Goal: Task Accomplishment & Management: Manage account settings

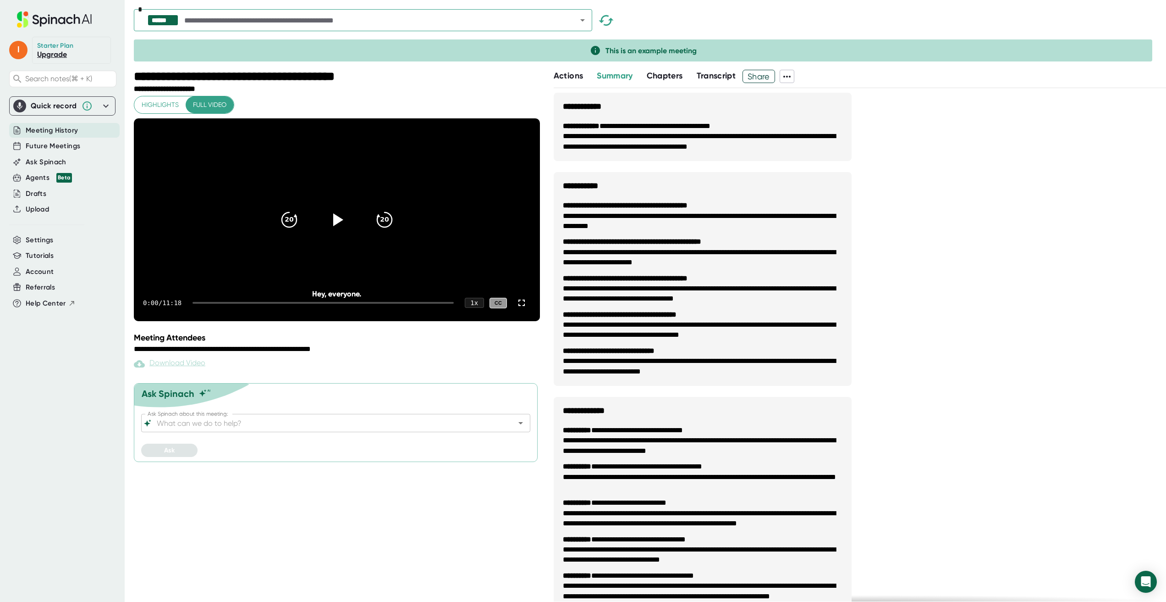
click at [790, 77] on icon at bounding box center [787, 76] width 11 height 11
drag, startPoint x: 894, startPoint y: 204, endPoint x: 857, endPoint y: 196, distance: 38.5
click at [892, 204] on div at bounding box center [583, 301] width 1166 height 602
drag, startPoint x: 33, startPoint y: 238, endPoint x: 27, endPoint y: 231, distance: 9.2
click at [33, 238] on span "Settings" at bounding box center [40, 240] width 28 height 11
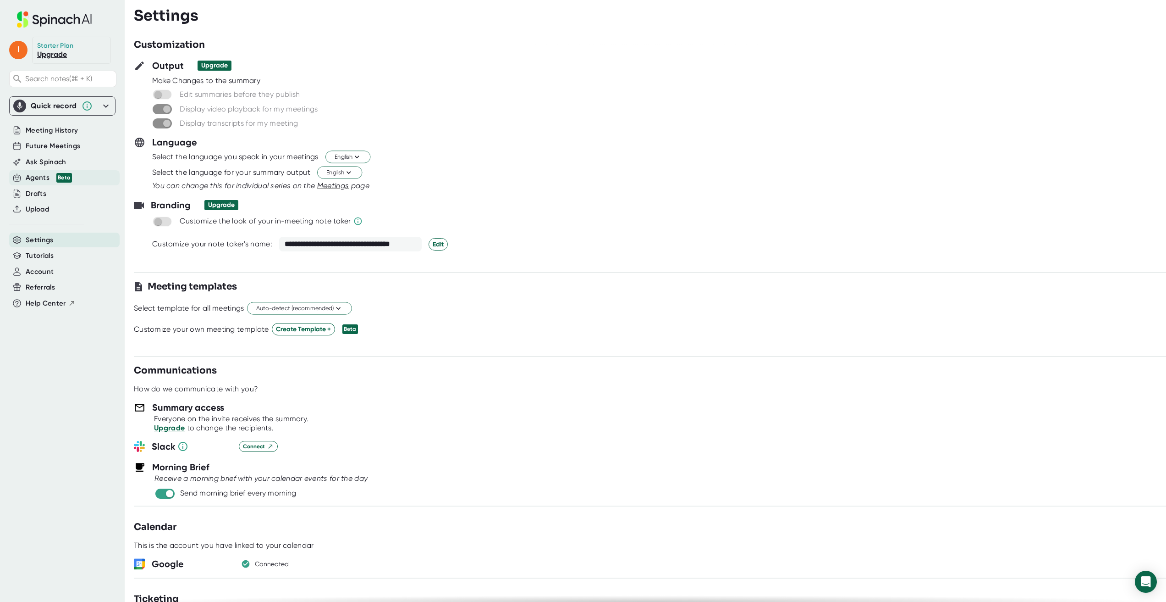
click at [39, 176] on div "Agents Beta" at bounding box center [49, 177] width 46 height 11
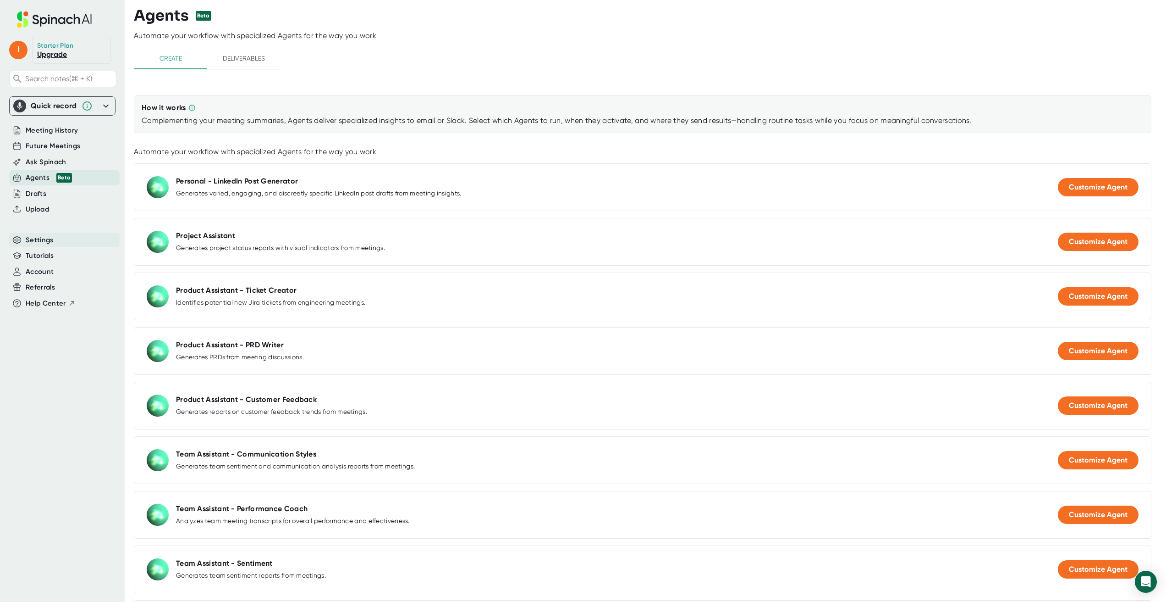
click at [37, 240] on span "Settings" at bounding box center [40, 240] width 28 height 11
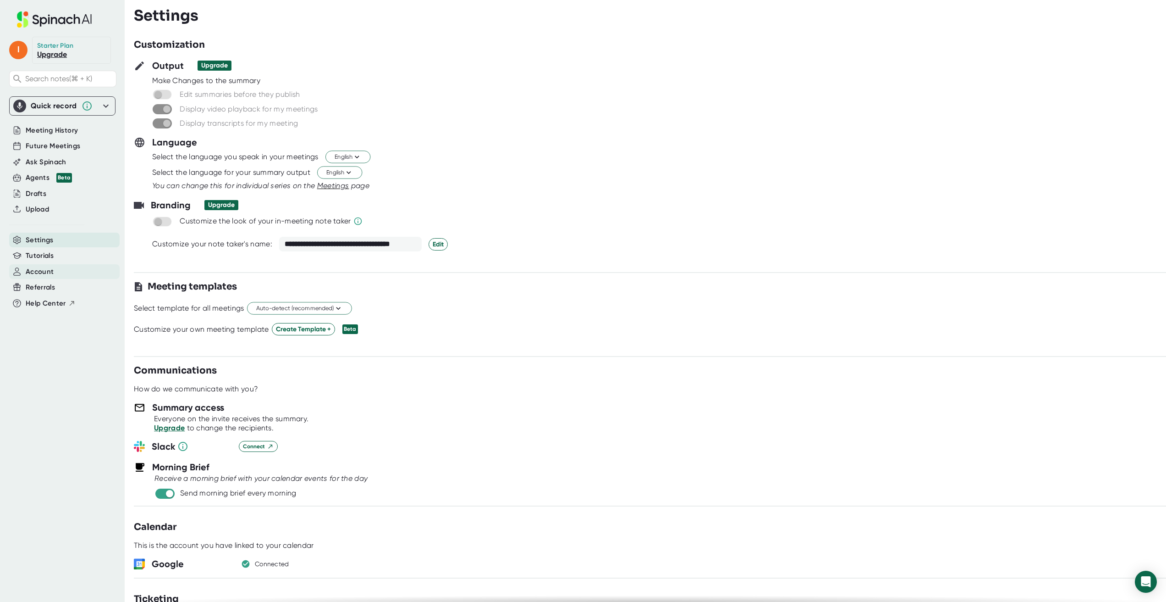
click at [44, 271] on span "Account" at bounding box center [40, 271] width 28 height 11
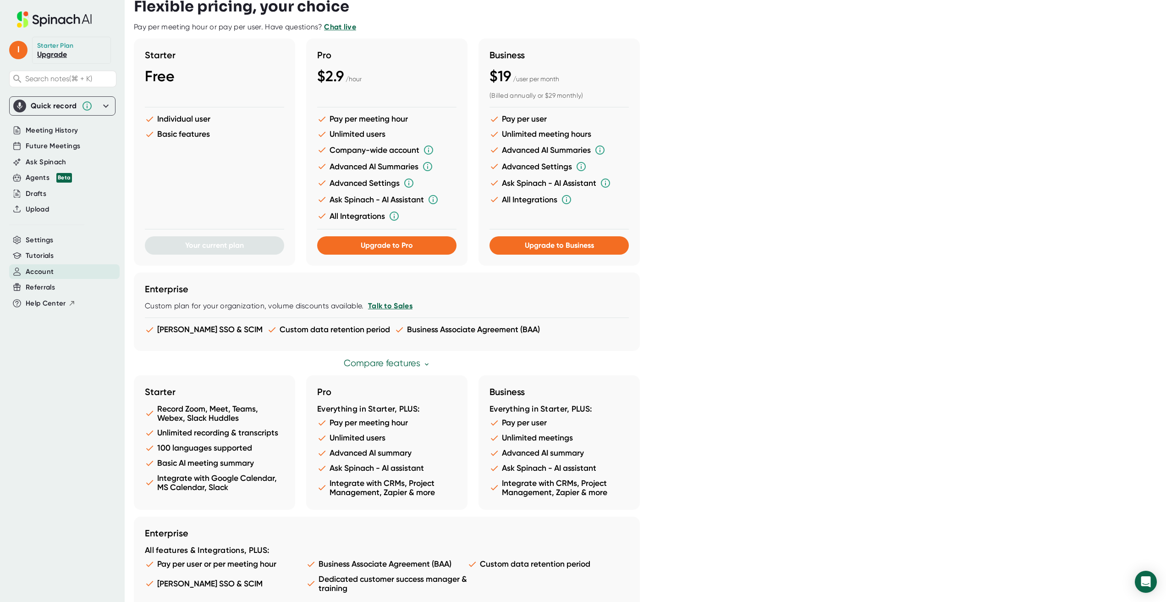
scroll to position [263, 0]
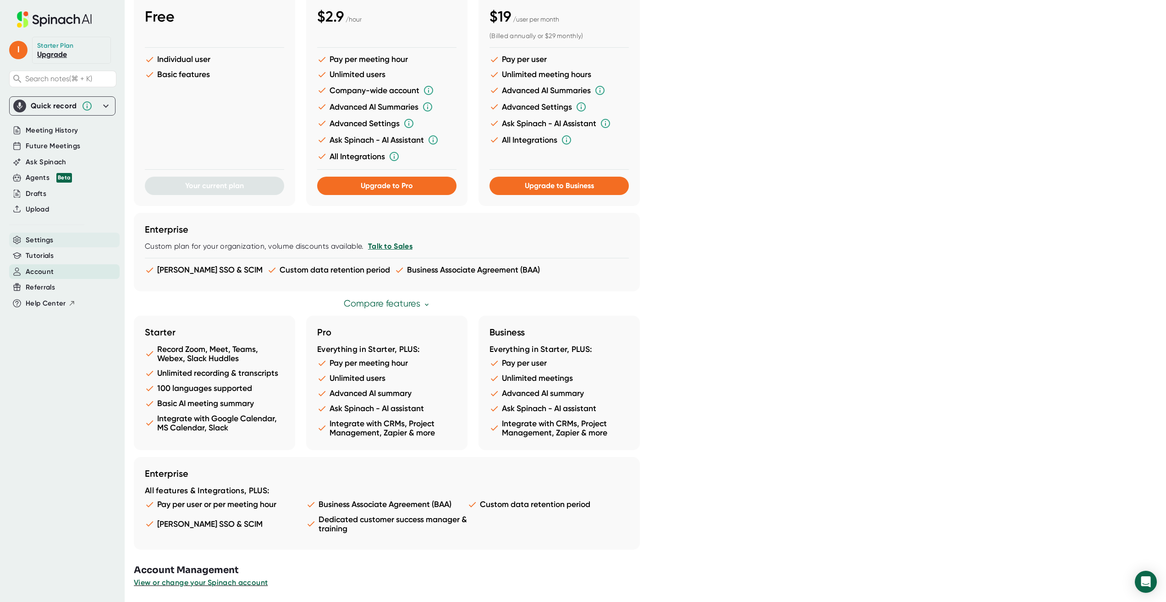
click at [38, 241] on span "Settings" at bounding box center [40, 240] width 28 height 11
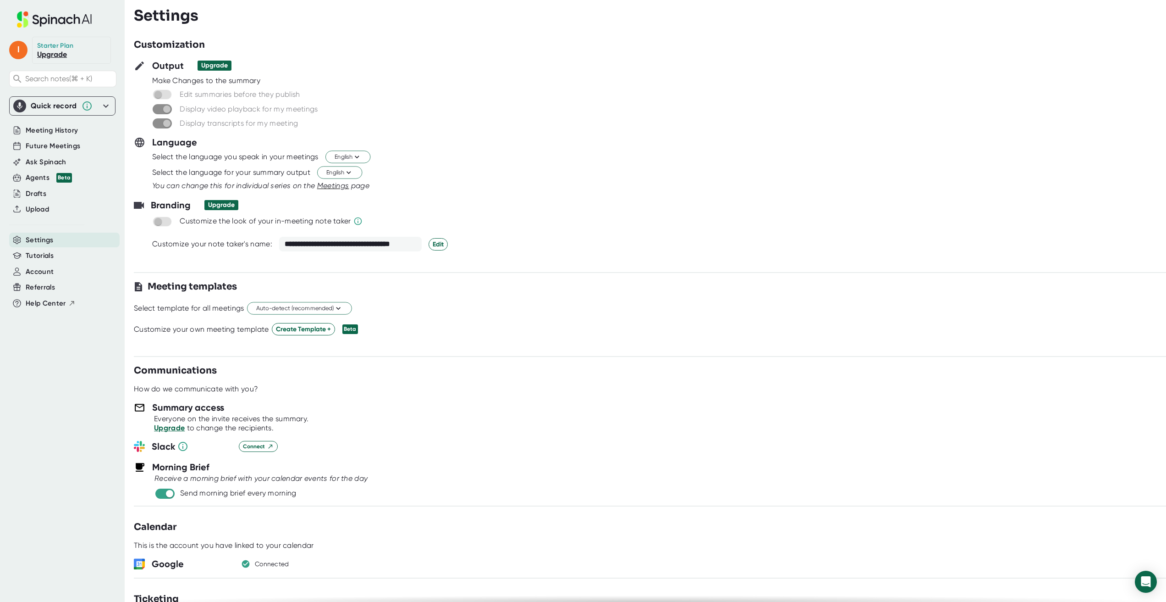
click at [105, 105] on icon at bounding box center [106, 105] width 6 height 3
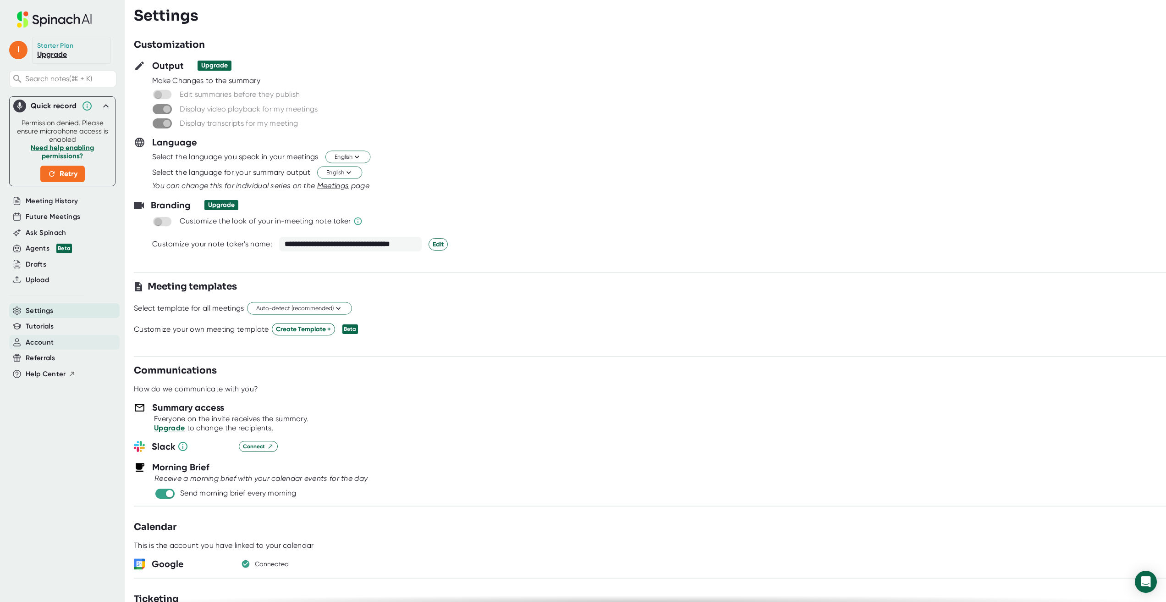
click at [40, 340] on span "Account" at bounding box center [40, 342] width 28 height 11
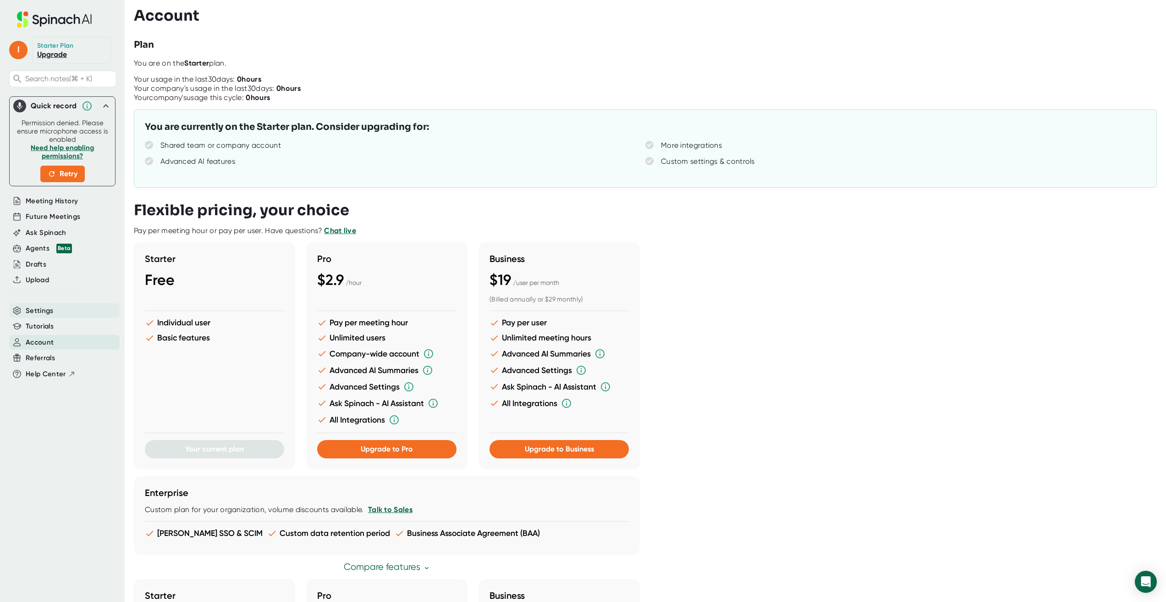
click at [45, 310] on span "Settings" at bounding box center [40, 310] width 28 height 11
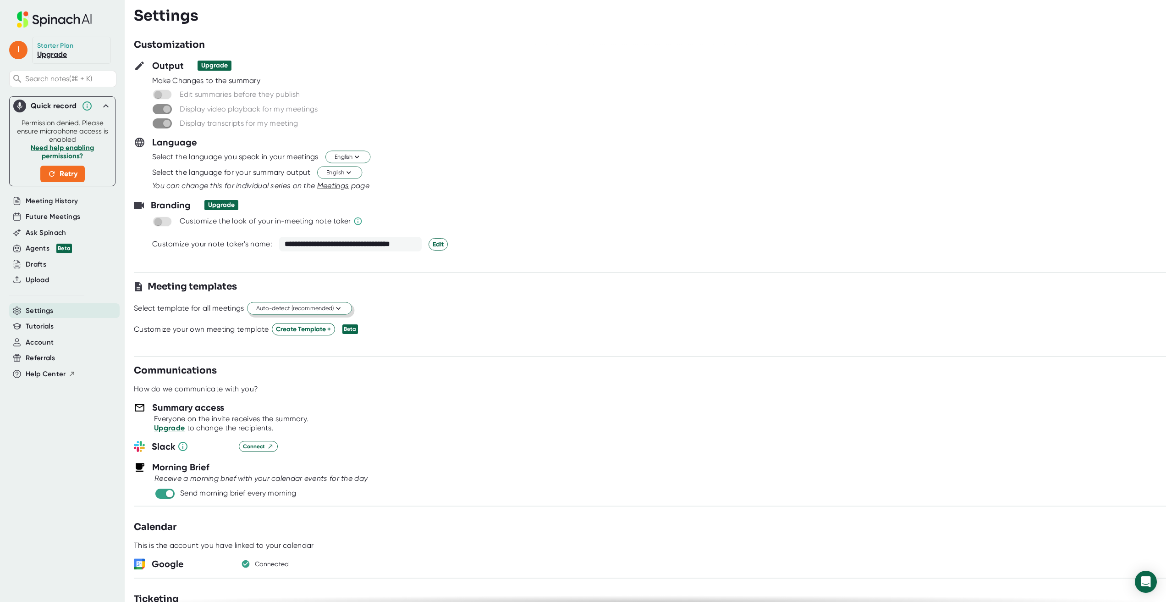
click at [298, 308] on span "Auto-detect (recommended)" at bounding box center [299, 308] width 87 height 9
click at [475, 356] on div at bounding box center [583, 301] width 1166 height 602
drag, startPoint x: 475, startPoint y: 356, endPoint x: 448, endPoint y: 350, distance: 27.6
click at [475, 356] on div "Auto-detect (recommended) Create custom template Standup Retrospective Planning…" at bounding box center [583, 301] width 1166 height 602
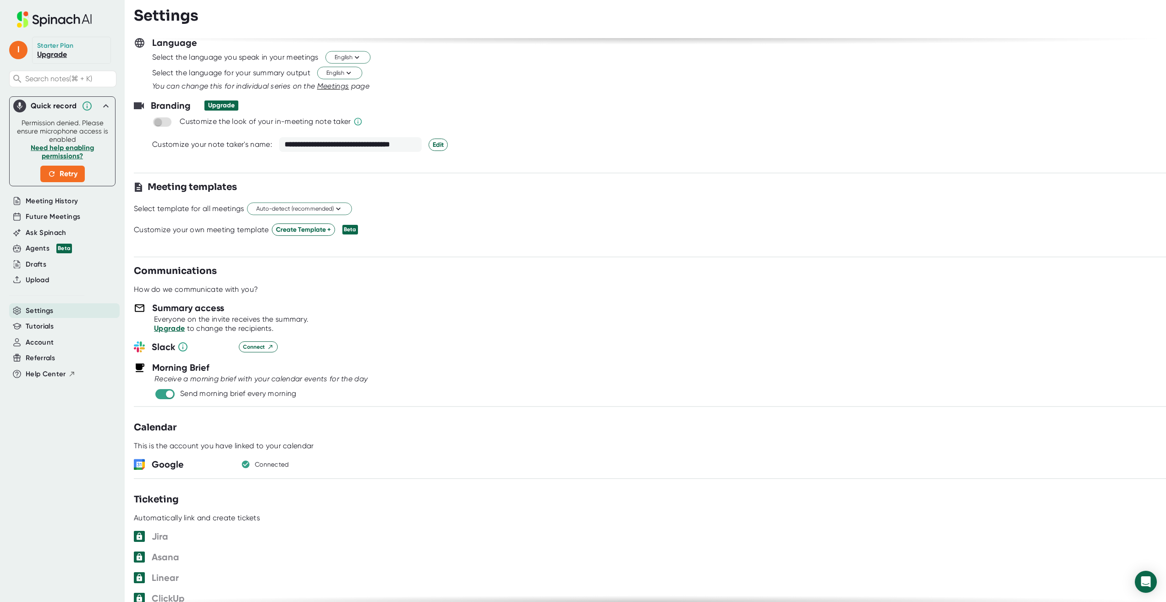
scroll to position [160, 0]
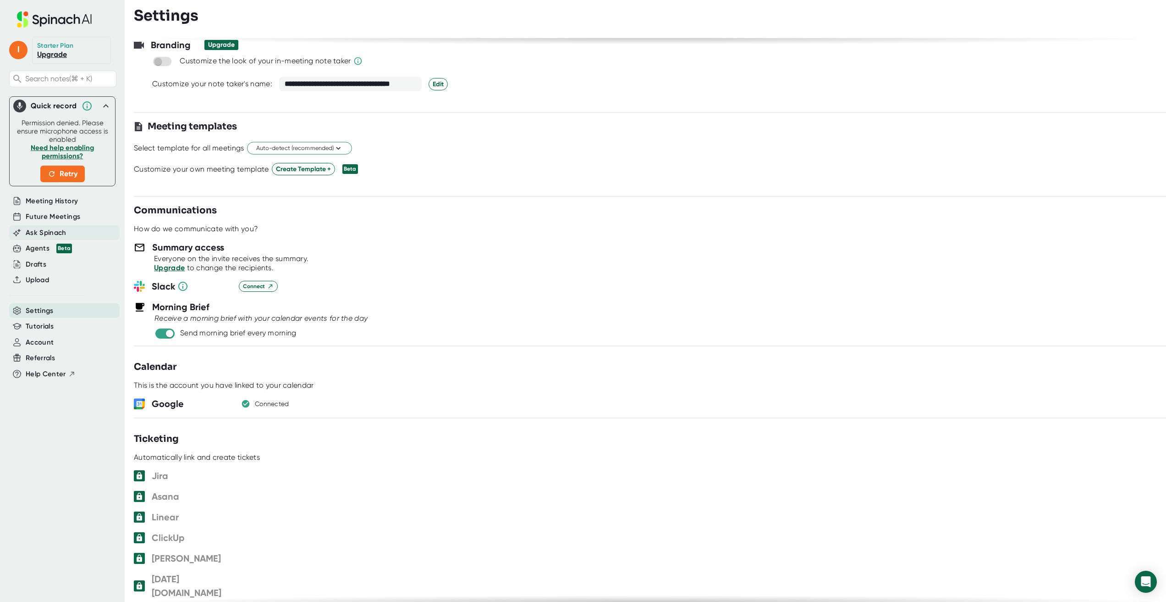
click at [36, 227] on span "Ask Spinach" at bounding box center [46, 232] width 41 height 11
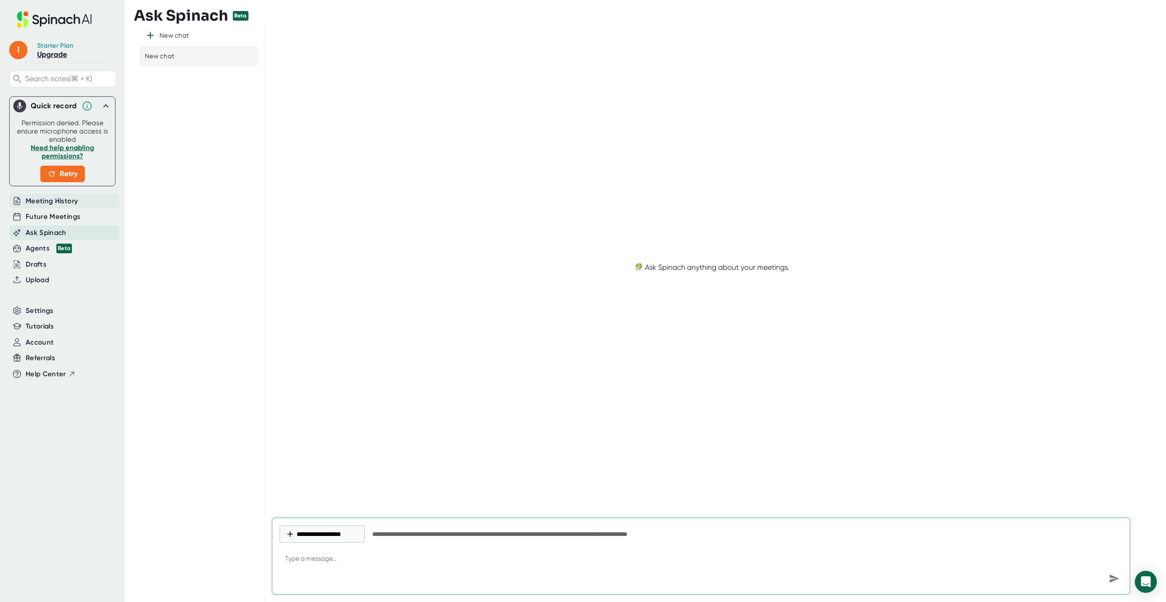
type textarea "x"
click at [59, 199] on span "Meeting History" at bounding box center [52, 201] width 52 height 11
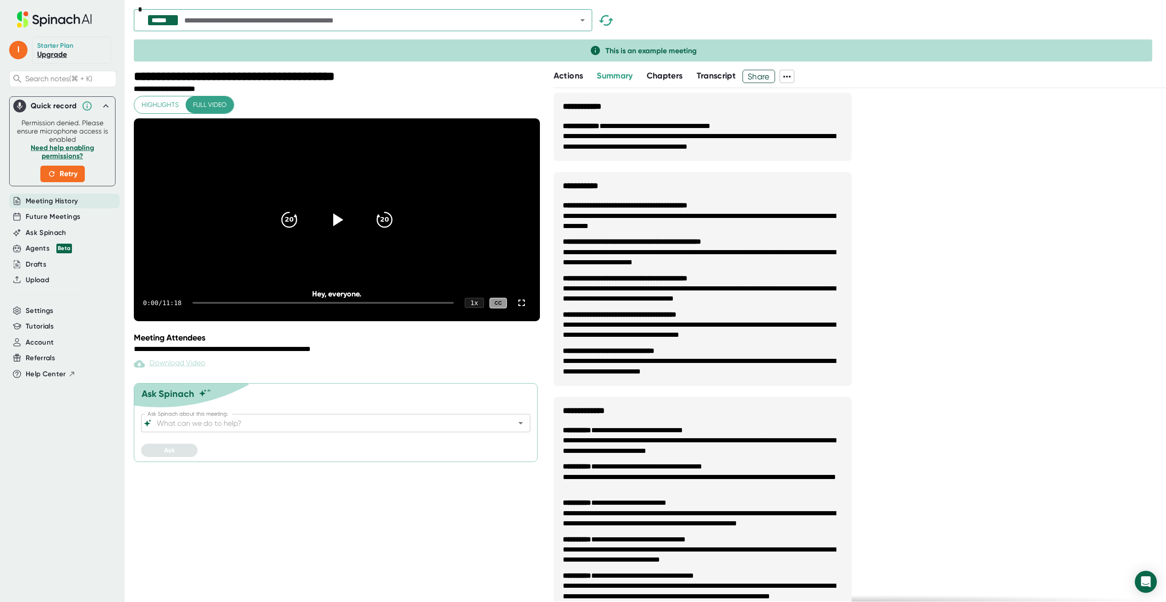
click at [569, 76] on span "Actions" at bounding box center [568, 76] width 29 height 10
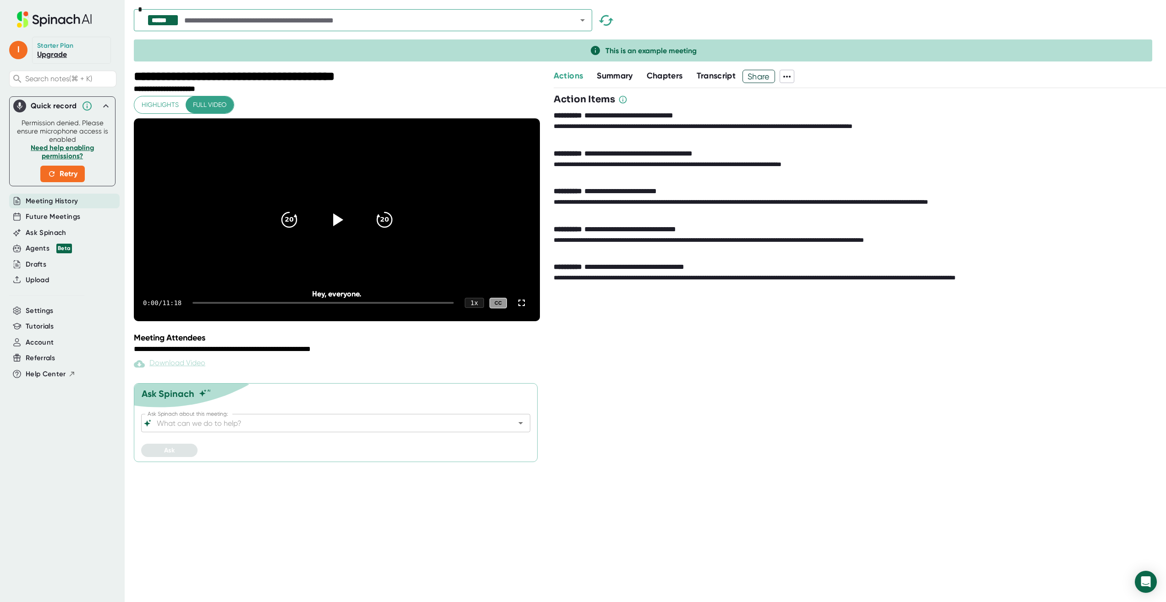
click at [790, 76] on icon at bounding box center [787, 77] width 7 height 2
drag, startPoint x: 746, startPoint y: 102, endPoint x: 740, endPoint y: 98, distance: 7.0
click at [745, 101] on div at bounding box center [583, 301] width 1166 height 602
click at [725, 76] on span "Transcript" at bounding box center [716, 76] width 39 height 10
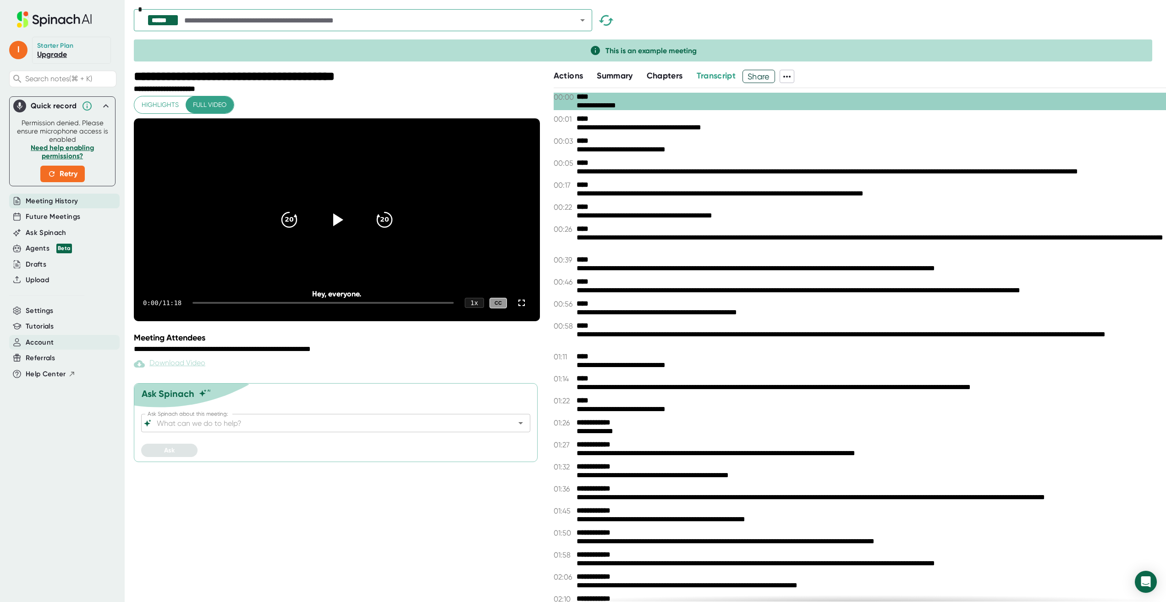
click at [38, 341] on span "Account" at bounding box center [40, 342] width 28 height 11
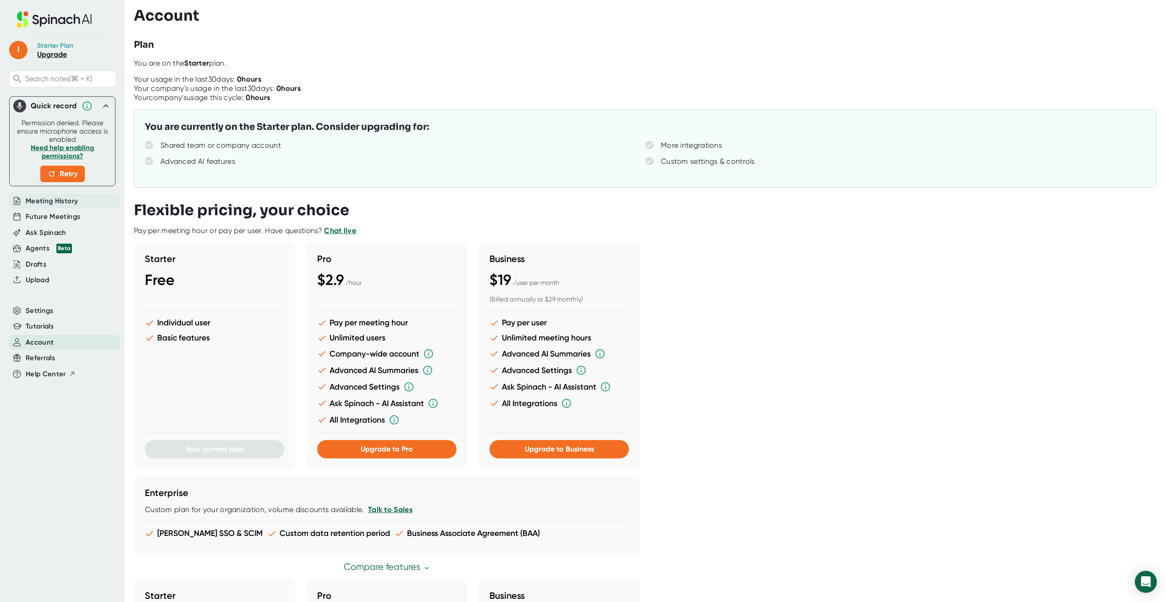
click at [47, 201] on span "Meeting History" at bounding box center [52, 201] width 52 height 11
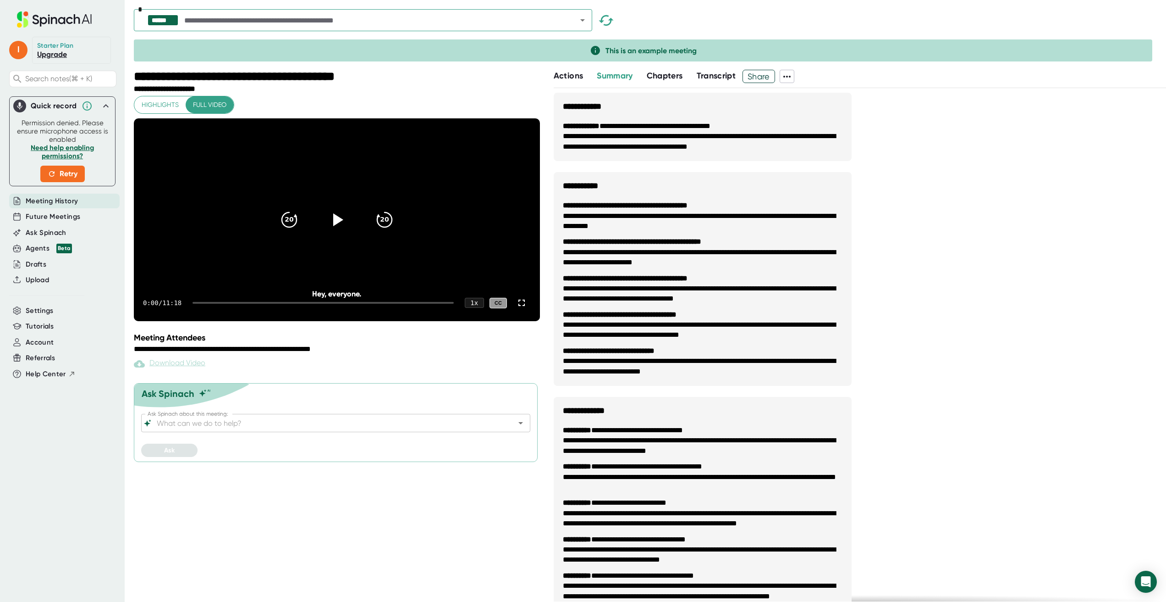
click at [711, 73] on span "Transcript" at bounding box center [716, 76] width 39 height 10
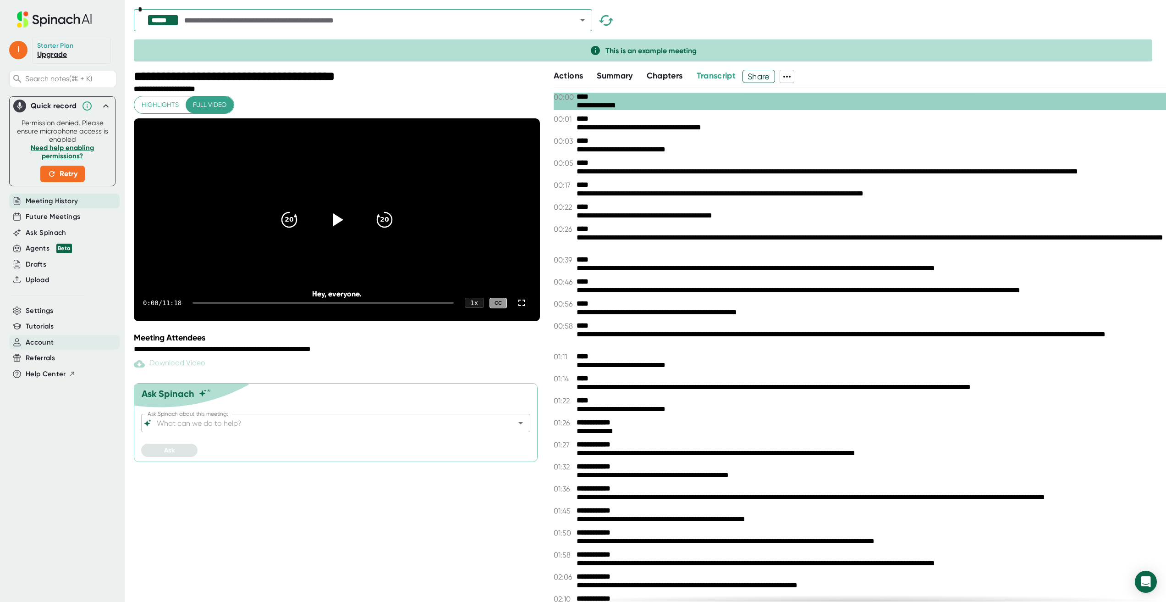
click at [36, 340] on span "Account" at bounding box center [40, 342] width 28 height 11
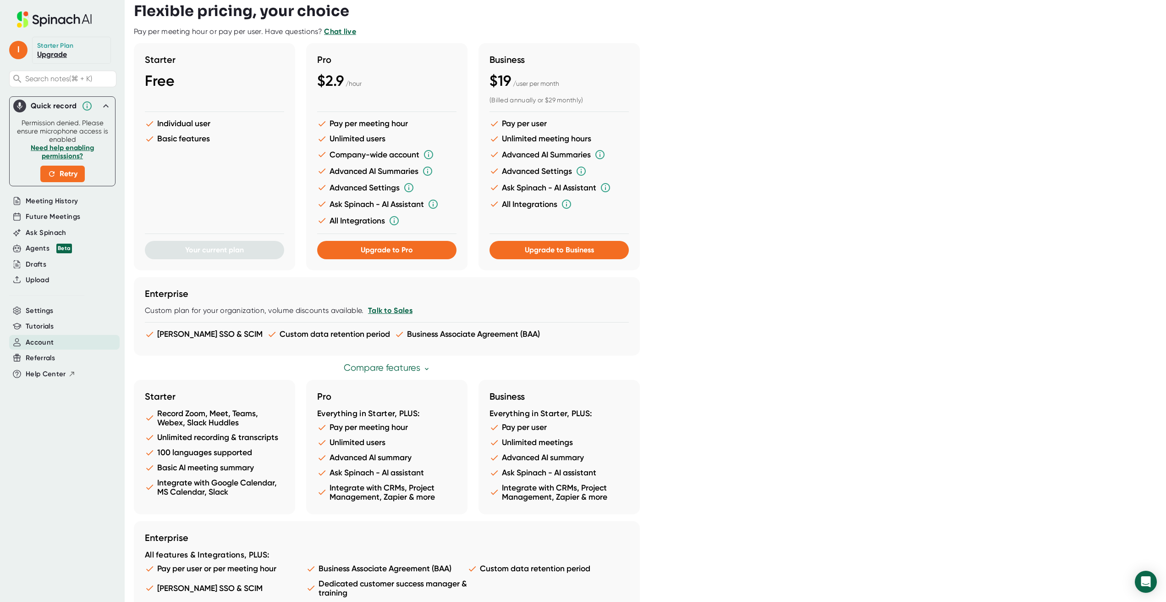
scroll to position [263, 0]
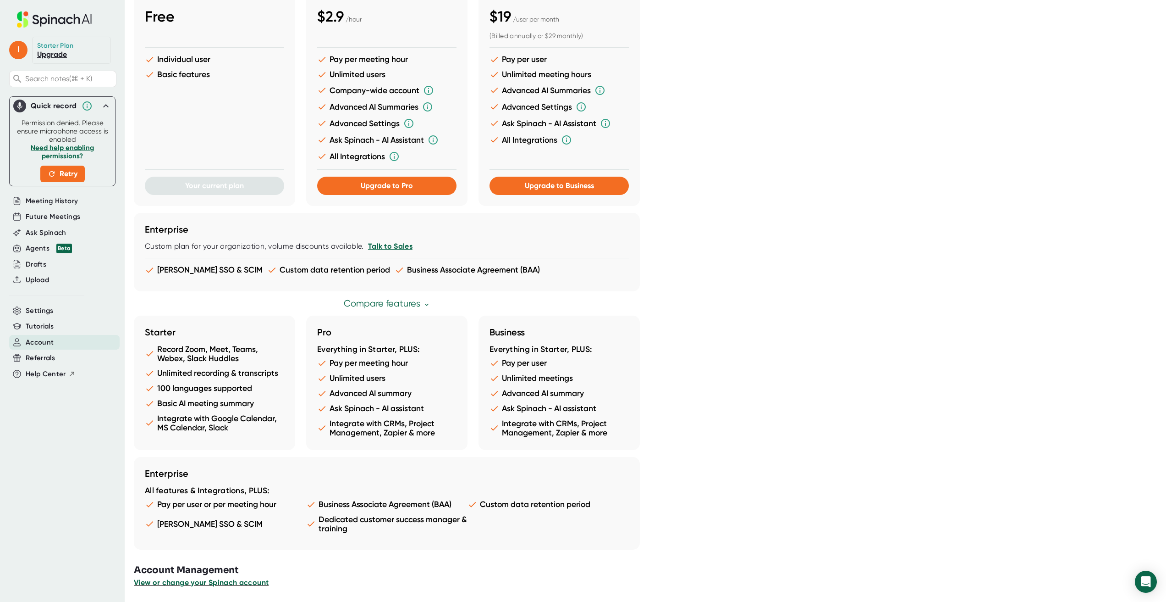
click at [212, 583] on span "View or change your Spinach account" at bounding box center [201, 582] width 135 height 9
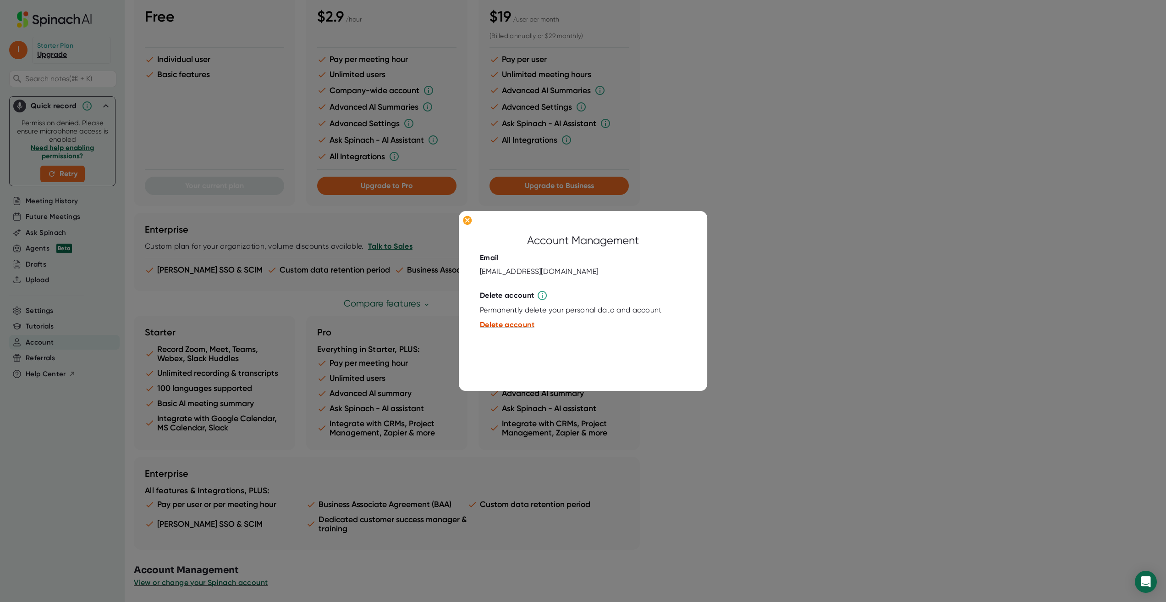
click at [512, 323] on span "Delete account" at bounding box center [507, 324] width 55 height 9
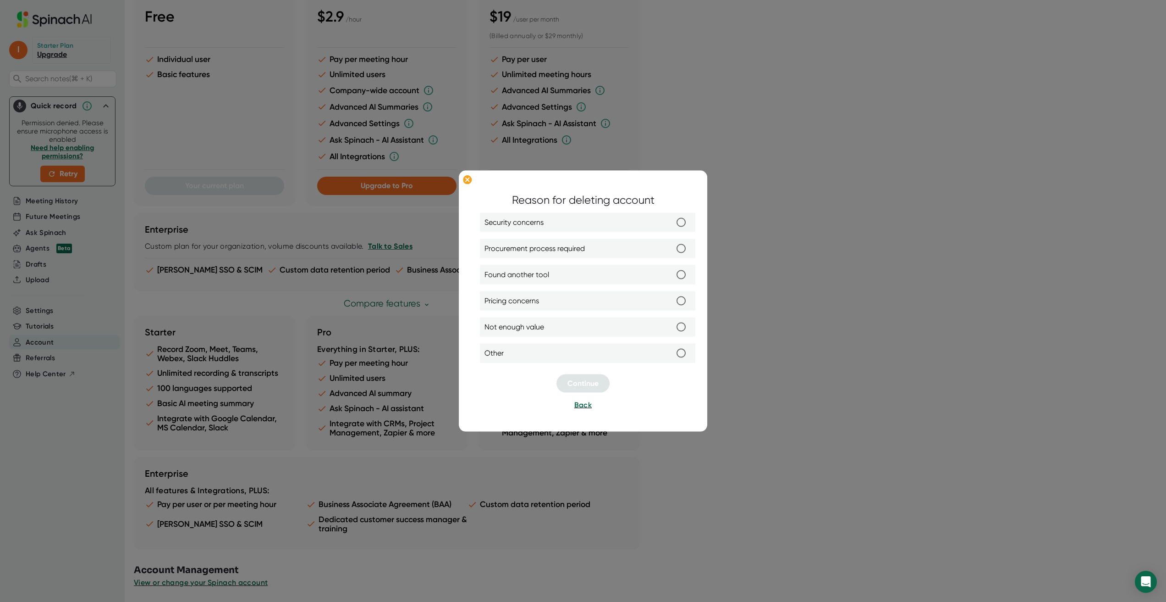
click at [683, 354] on input "Other" at bounding box center [681, 352] width 19 height 19
radio input "true"
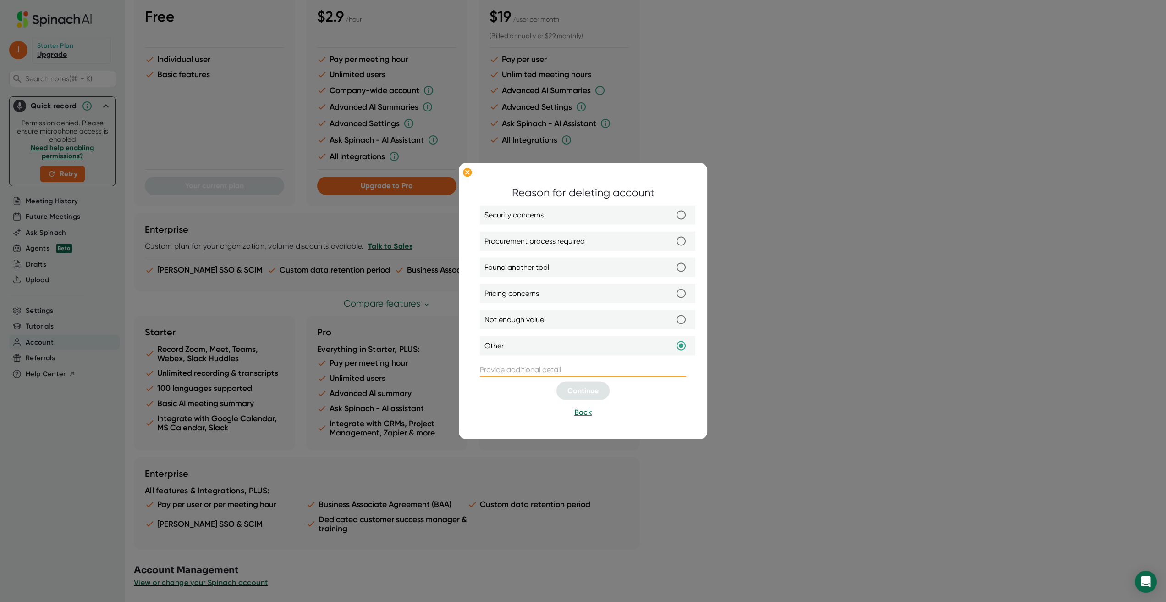
click at [575, 370] on input "text" at bounding box center [583, 369] width 206 height 15
type input "using zoom"
click at [594, 391] on span "Continue" at bounding box center [583, 390] width 31 height 9
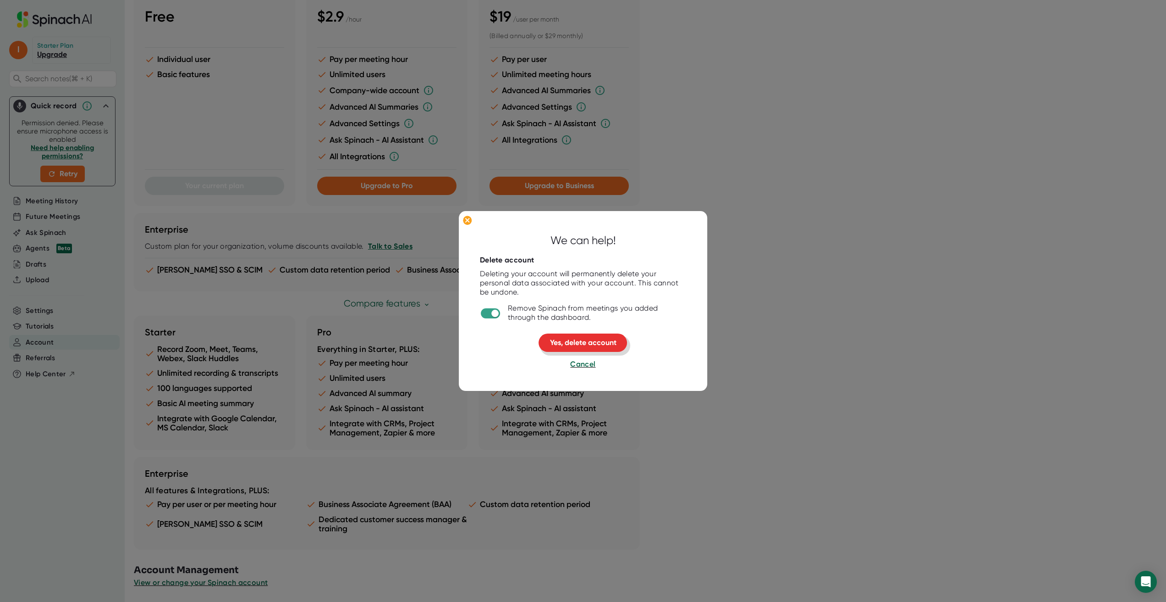
click at [588, 342] on span "Yes, delete account" at bounding box center [583, 342] width 66 height 9
